Goal: Task Accomplishment & Management: Use online tool/utility

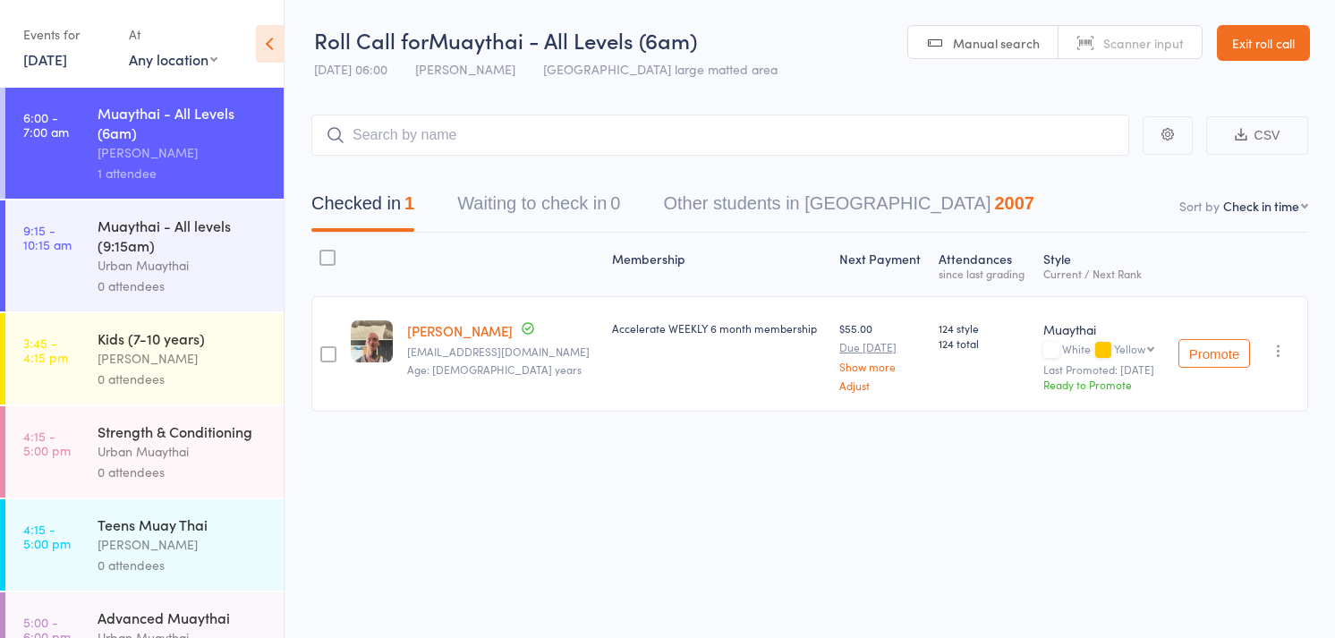
select select "4"
click at [1098, 50] on link "Scanner input" at bounding box center [1129, 43] width 143 height 34
click at [926, 136] on input "search" at bounding box center [720, 134] width 818 height 41
type input "5878"
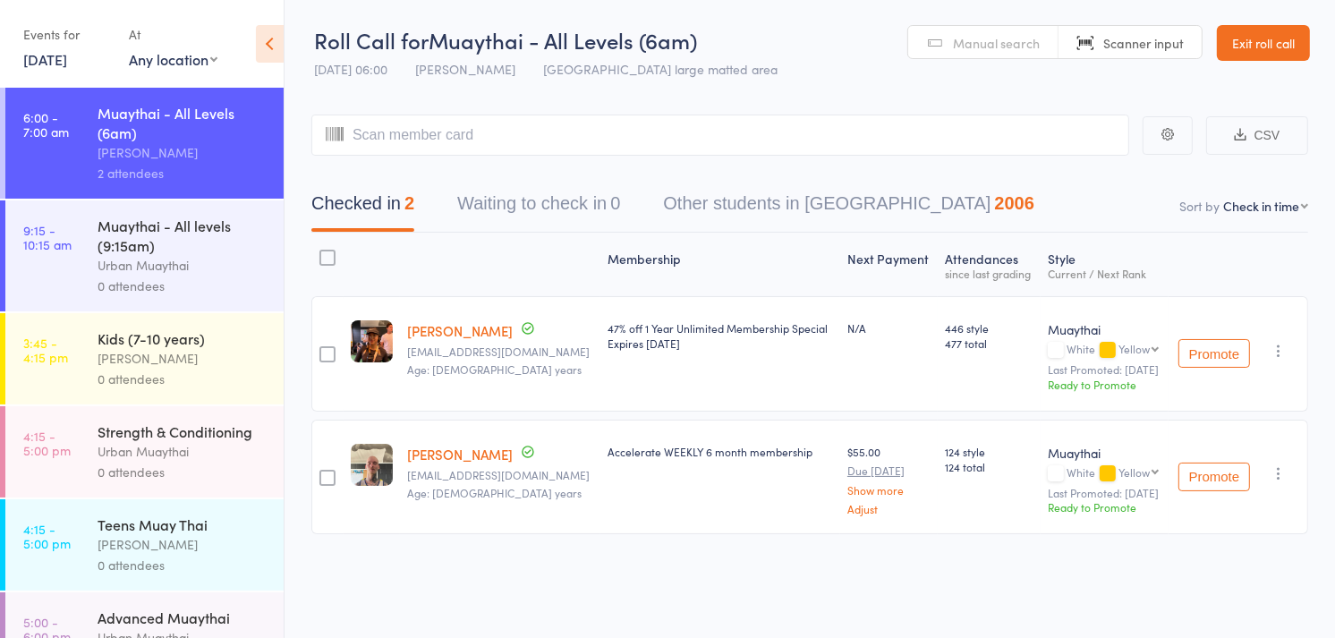
click at [945, 59] on header "Roll Call for Muaythai - All Levels (6am) [DATE] 06:00 [PERSON_NAME] Miami larg…" at bounding box center [809, 44] width 1050 height 88
click at [962, 48] on span "Manual search" at bounding box center [996, 43] width 87 height 18
click at [811, 138] on input "search" at bounding box center [720, 134] width 818 height 41
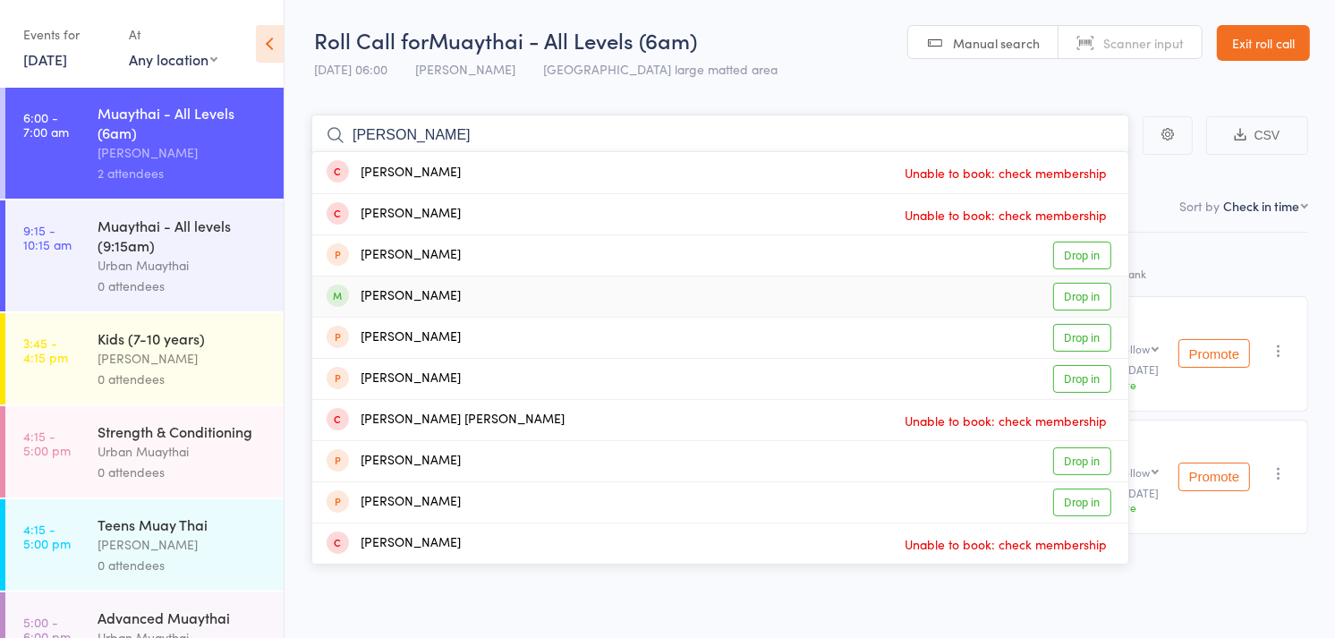
type input "[PERSON_NAME]"
click at [1066, 300] on link "Drop in" at bounding box center [1082, 297] width 58 height 28
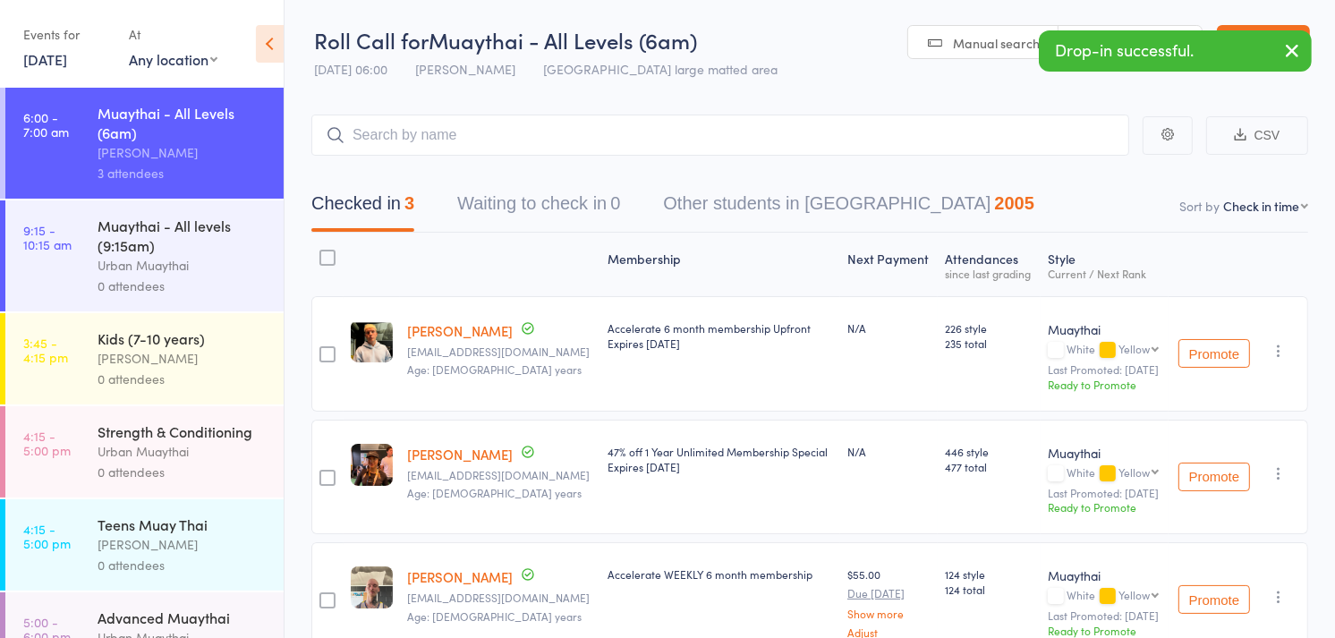
click at [1101, 29] on link "Scanner input" at bounding box center [1129, 43] width 143 height 34
click at [736, 135] on input "search" at bounding box center [720, 134] width 818 height 41
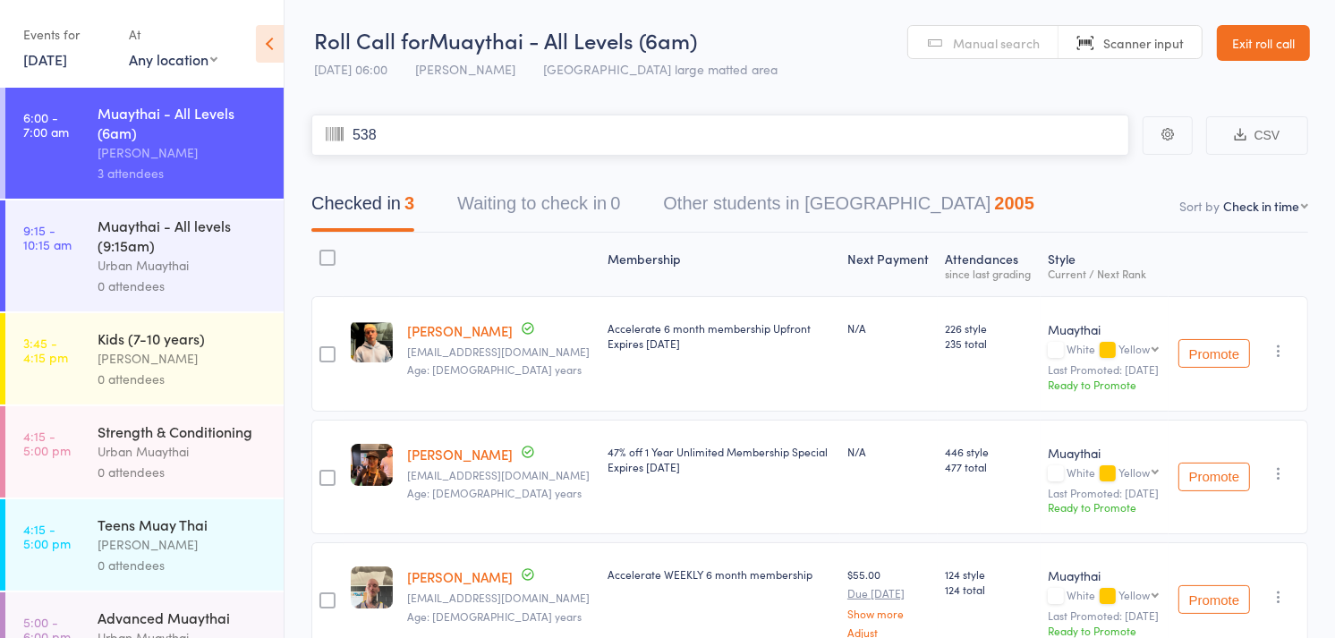
type input "5381"
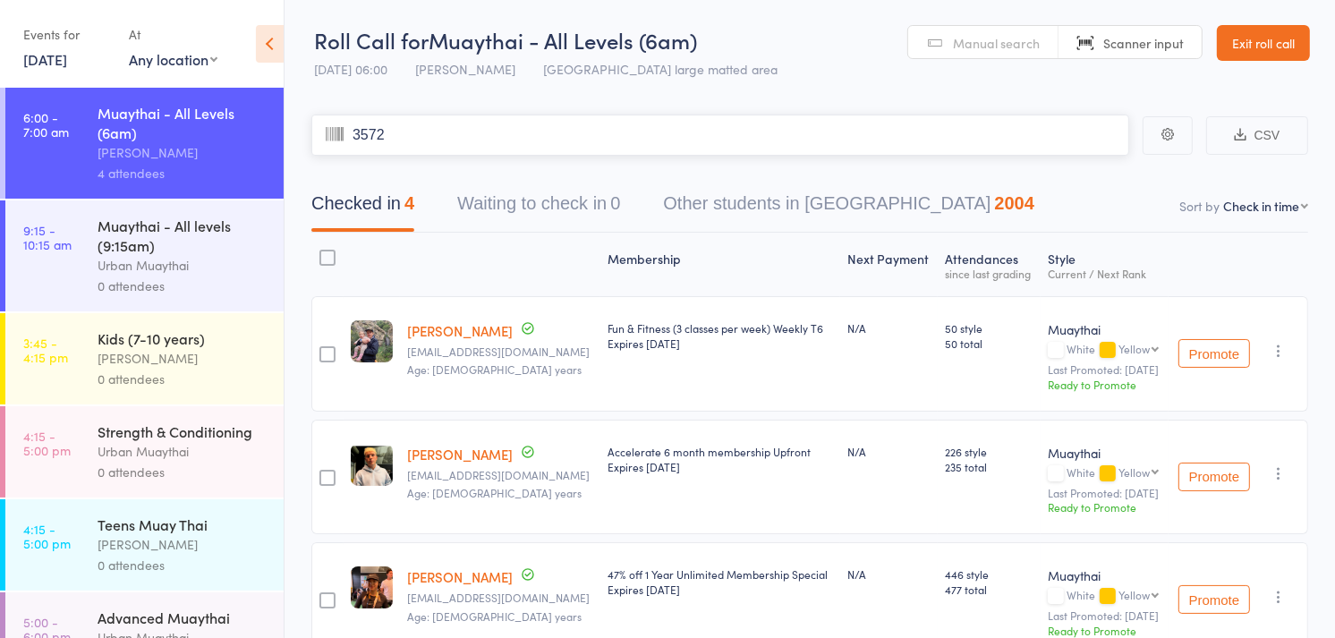
type input "3572"
